Goal: Transaction & Acquisition: Purchase product/service

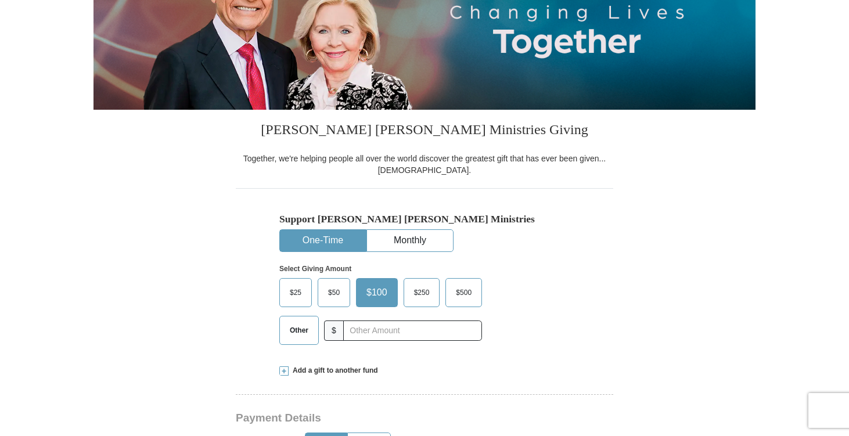
scroll to position [184, 0]
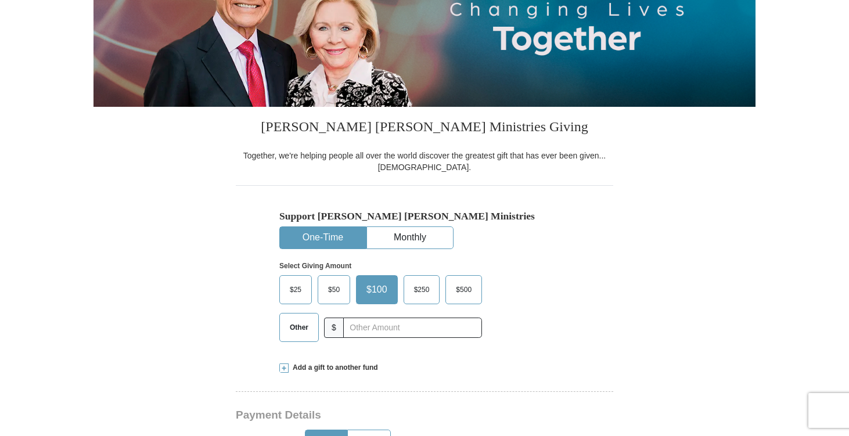
click at [335, 287] on span "$50" at bounding box center [333, 289] width 23 height 17
click at [0, 0] on input "$50" at bounding box center [0, 0] width 0 height 0
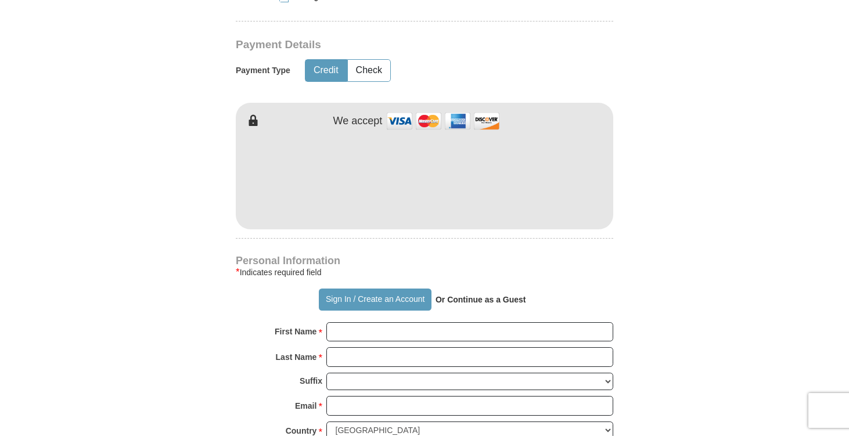
scroll to position [564, 0]
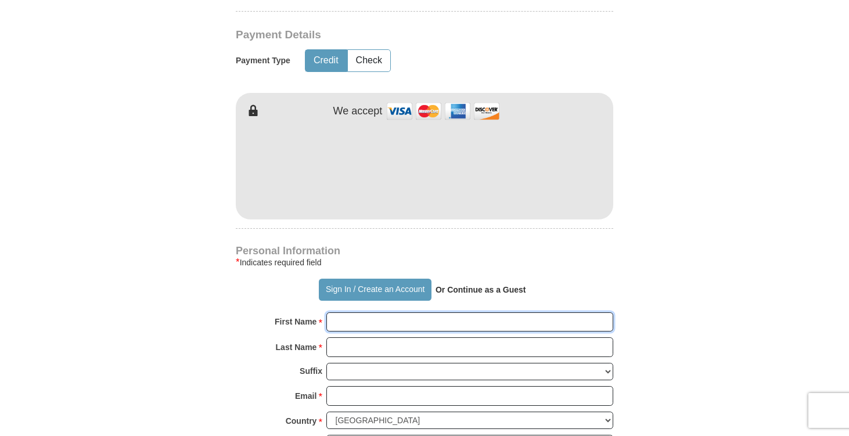
click at [346, 330] on input "First Name *" at bounding box center [469, 322] width 287 height 20
type input "[PERSON_NAME]"
click at [352, 349] on input "Last Name *" at bounding box center [469, 347] width 287 height 20
type input "Madiera"
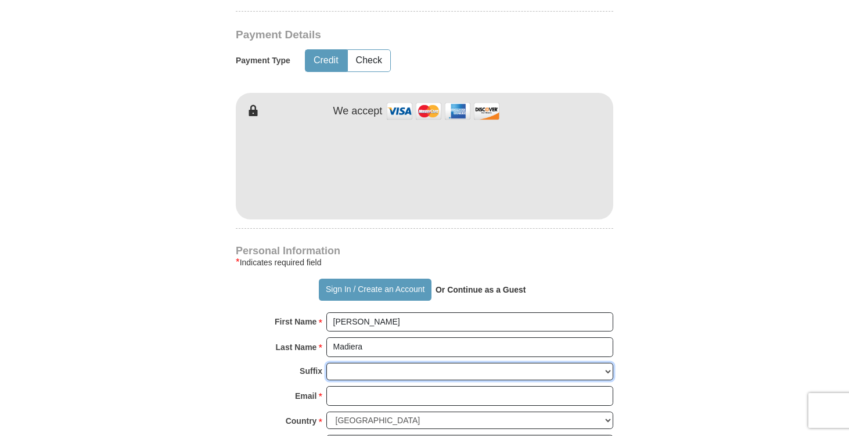
click at [356, 369] on select "[PERSON_NAME] I II III IV V VI" at bounding box center [469, 372] width 287 height 18
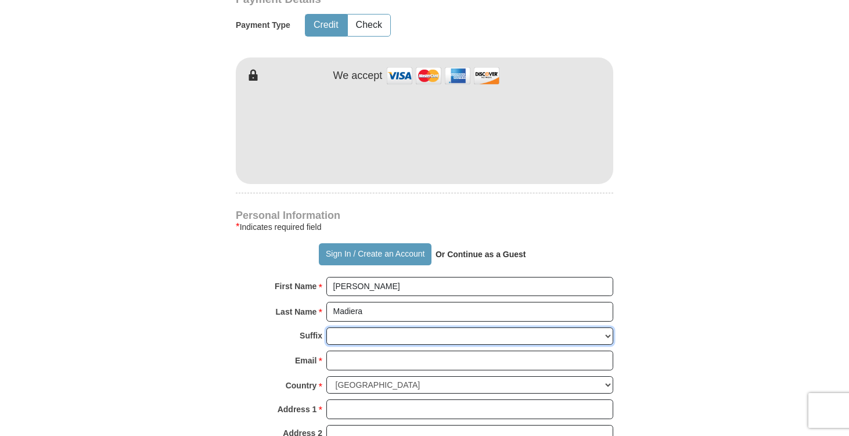
scroll to position [613, 0]
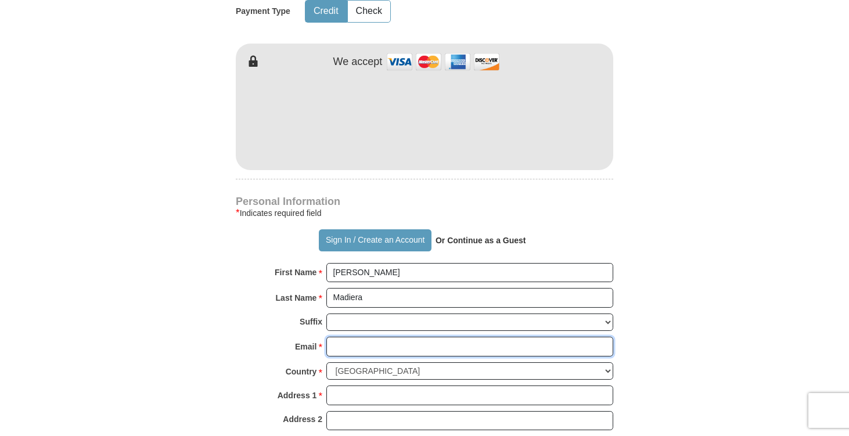
click at [348, 349] on input "Email *" at bounding box center [469, 347] width 287 height 20
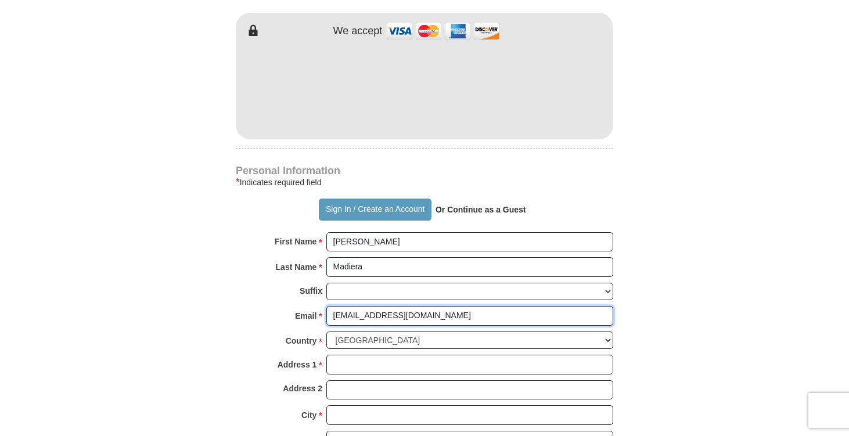
scroll to position [647, 0]
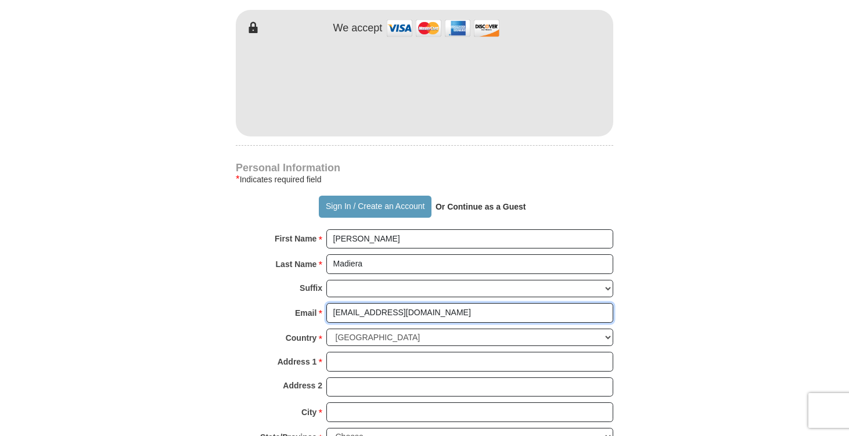
type input "[EMAIL_ADDRESS][DOMAIN_NAME]"
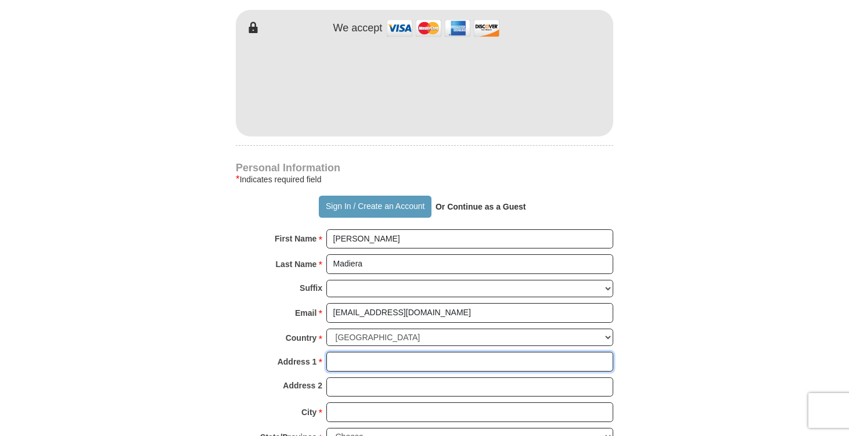
click at [355, 363] on input "Address 1 *" at bounding box center [469, 362] width 287 height 20
type input "[STREET_ADDRESS]"
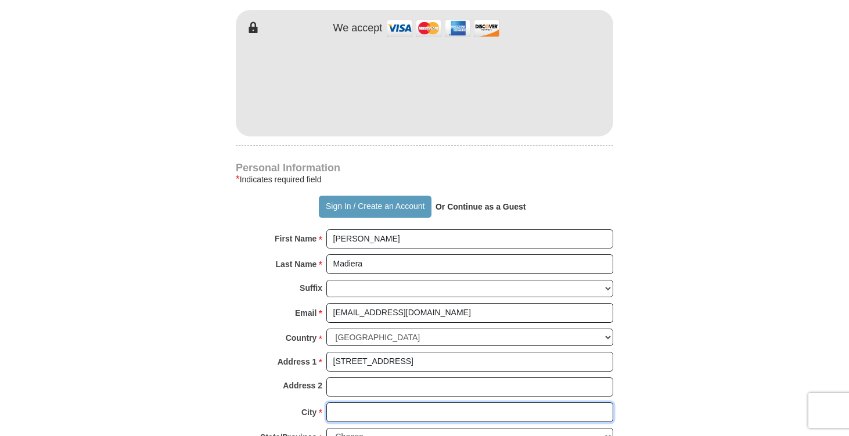
type input "Waianae"
select select "HI"
type input "96792"
type input "2096279683"
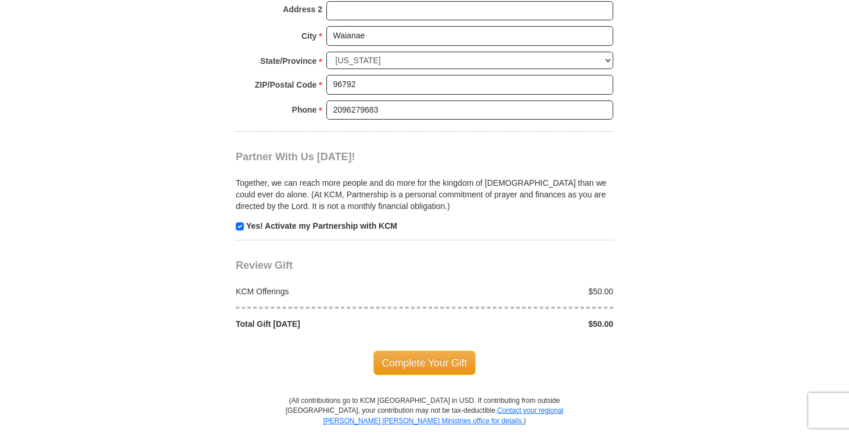
scroll to position [1080, 0]
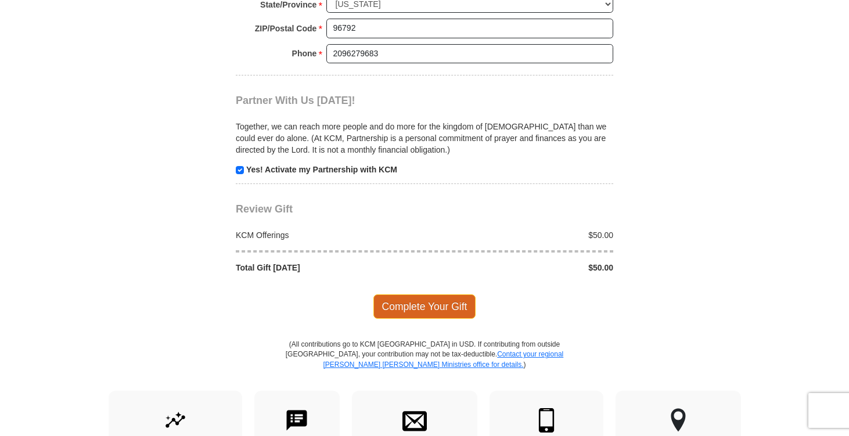
click at [406, 308] on span "Complete Your Gift" at bounding box center [424, 306] width 103 height 24
